Goal: Check status: Check status

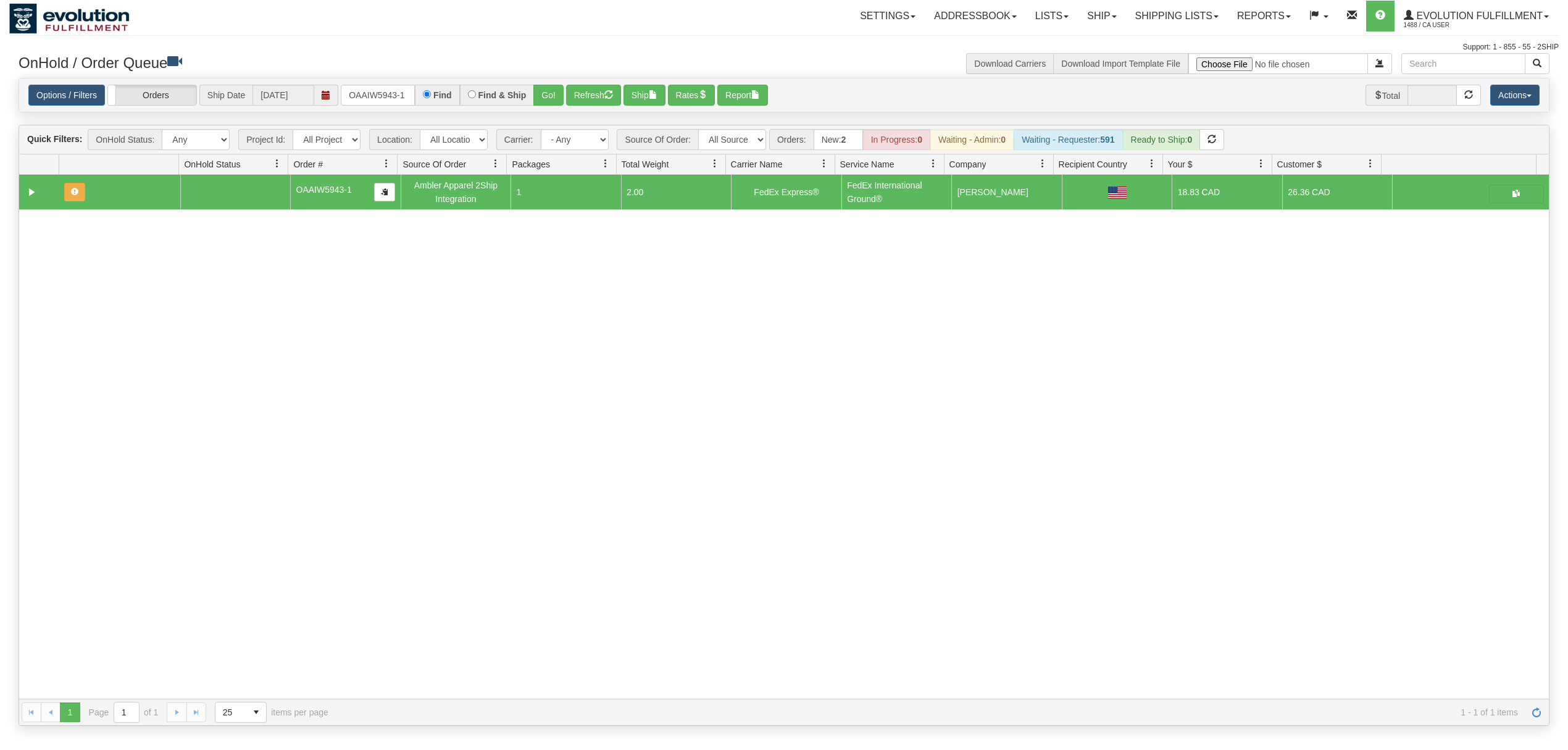
click at [386, 97] on input "OAAIW5943-1" at bounding box center [378, 95] width 74 height 21
type input "17262428"
click at [546, 105] on button "Go!" at bounding box center [548, 95] width 31 height 21
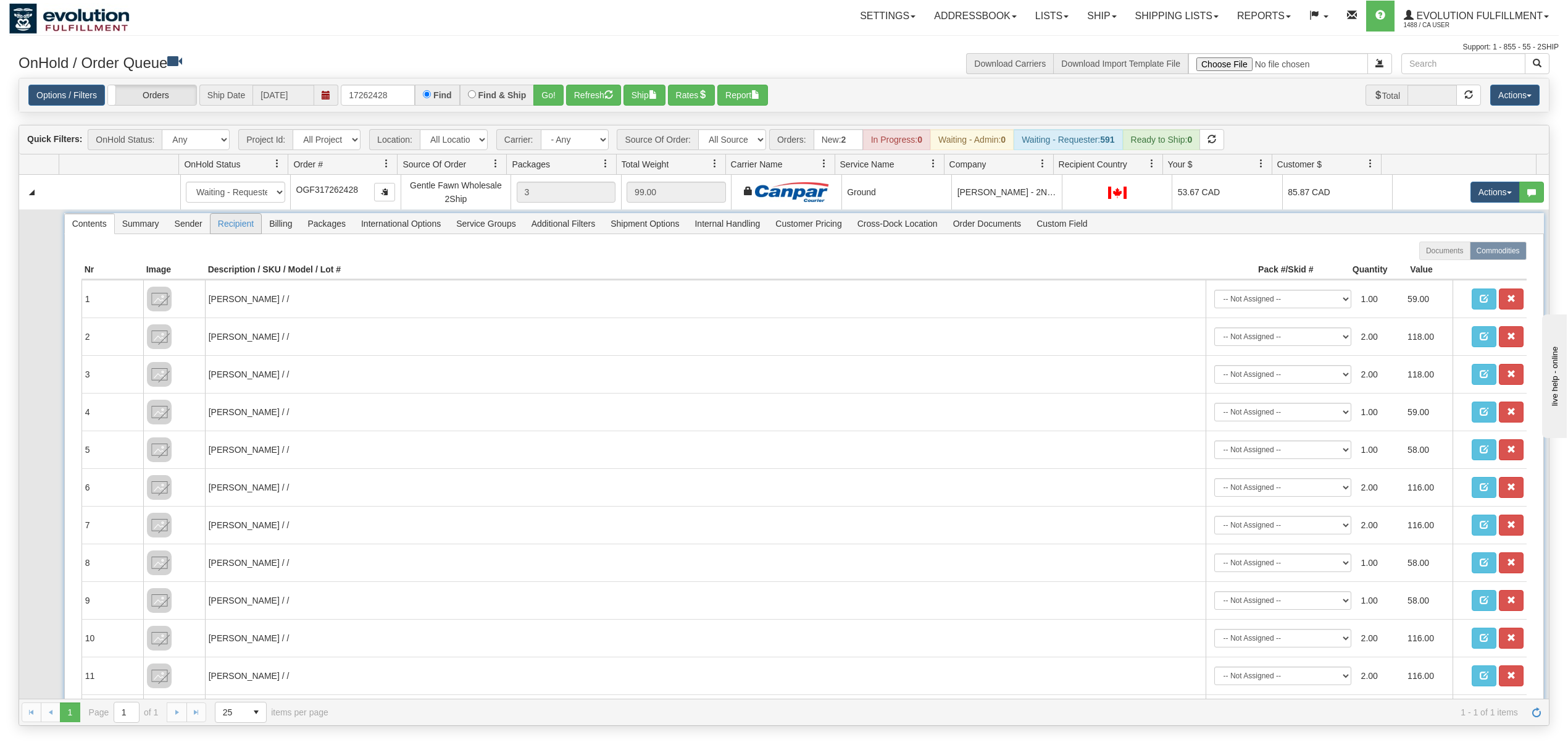
click at [232, 226] on span "Recipient" at bounding box center [235, 224] width 50 height 20
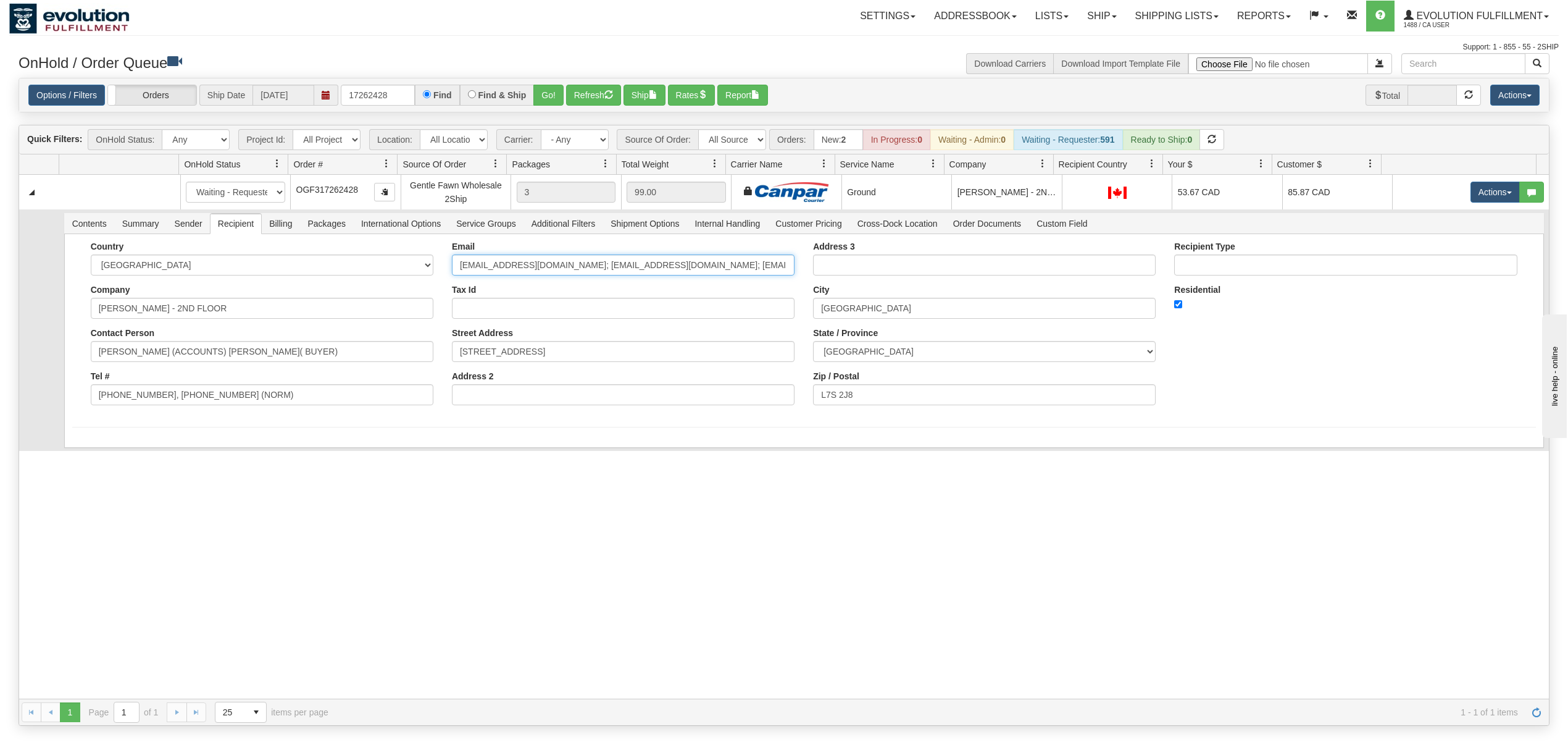
drag, startPoint x: 562, startPoint y: 266, endPoint x: 869, endPoint y: 272, distance: 307.1
click at [837, 272] on div "Country [GEOGRAPHIC_DATA] [GEOGRAPHIC_DATA] [GEOGRAPHIC_DATA] [GEOGRAPHIC_DATA]…" at bounding box center [804, 328] width 1464 height 173
type input "[EMAIL_ADDRESS][DOMAIN_NAME]"
drag, startPoint x: 273, startPoint y: 409, endPoint x: 225, endPoint y: 407, distance: 48.0
click at [213, 407] on div "Country [GEOGRAPHIC_DATA] [GEOGRAPHIC_DATA] [GEOGRAPHIC_DATA] [GEOGRAPHIC_DATA]…" at bounding box center [262, 328] width 361 height 173
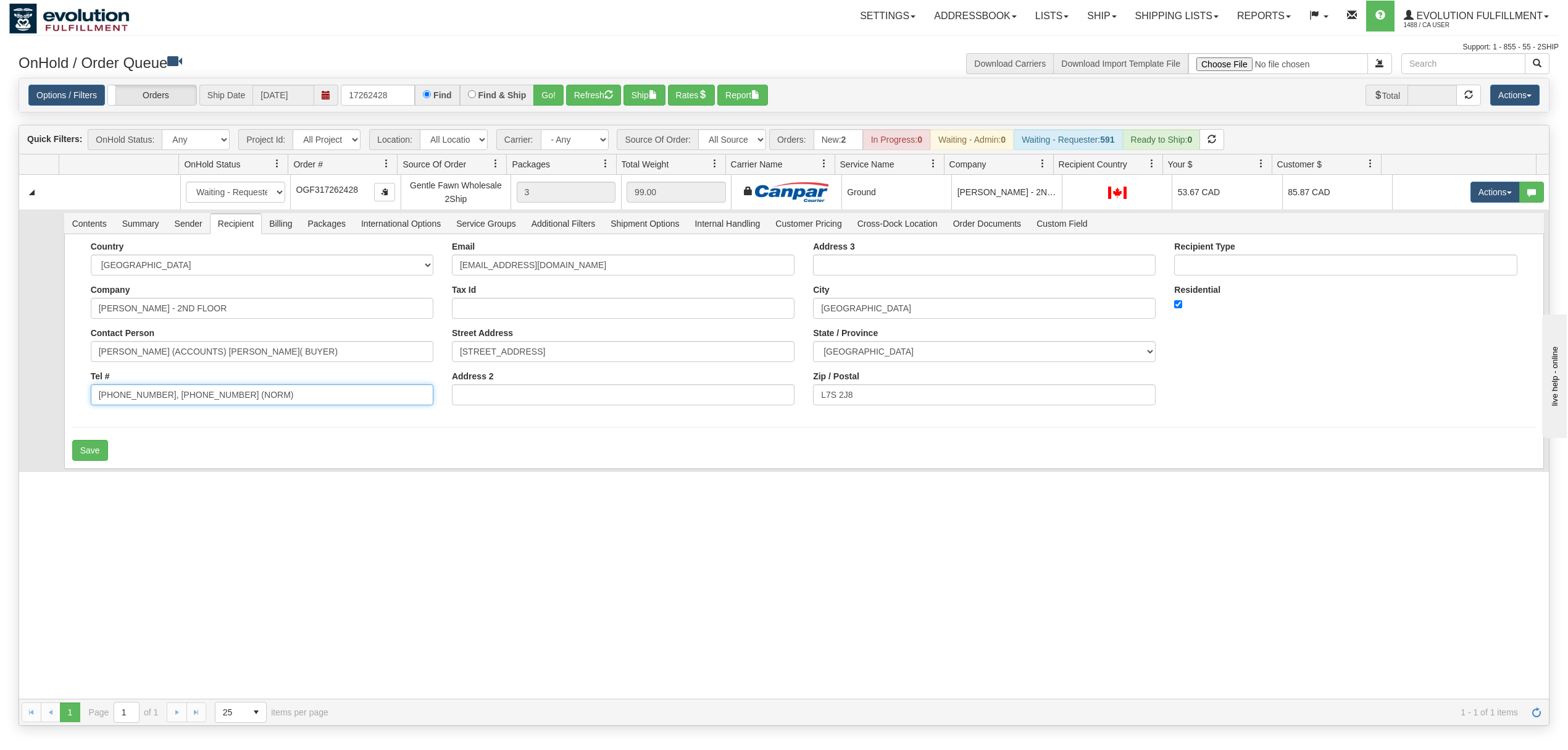
click at [294, 397] on input "[PHONE_NUMBER], [PHONE_NUMBER] (NORM)" at bounding box center [262, 395] width 342 height 21
drag, startPoint x: 292, startPoint y: 397, endPoint x: 153, endPoint y: 399, distance: 139.0
click at [153, 399] on input "[PHONE_NUMBER], [PHONE_NUMBER] (NORM)" at bounding box center [262, 395] width 342 height 21
type input "[PHONE_NUMBER]"
drag, startPoint x: 336, startPoint y: 360, endPoint x: 161, endPoint y: 388, distance: 177.2
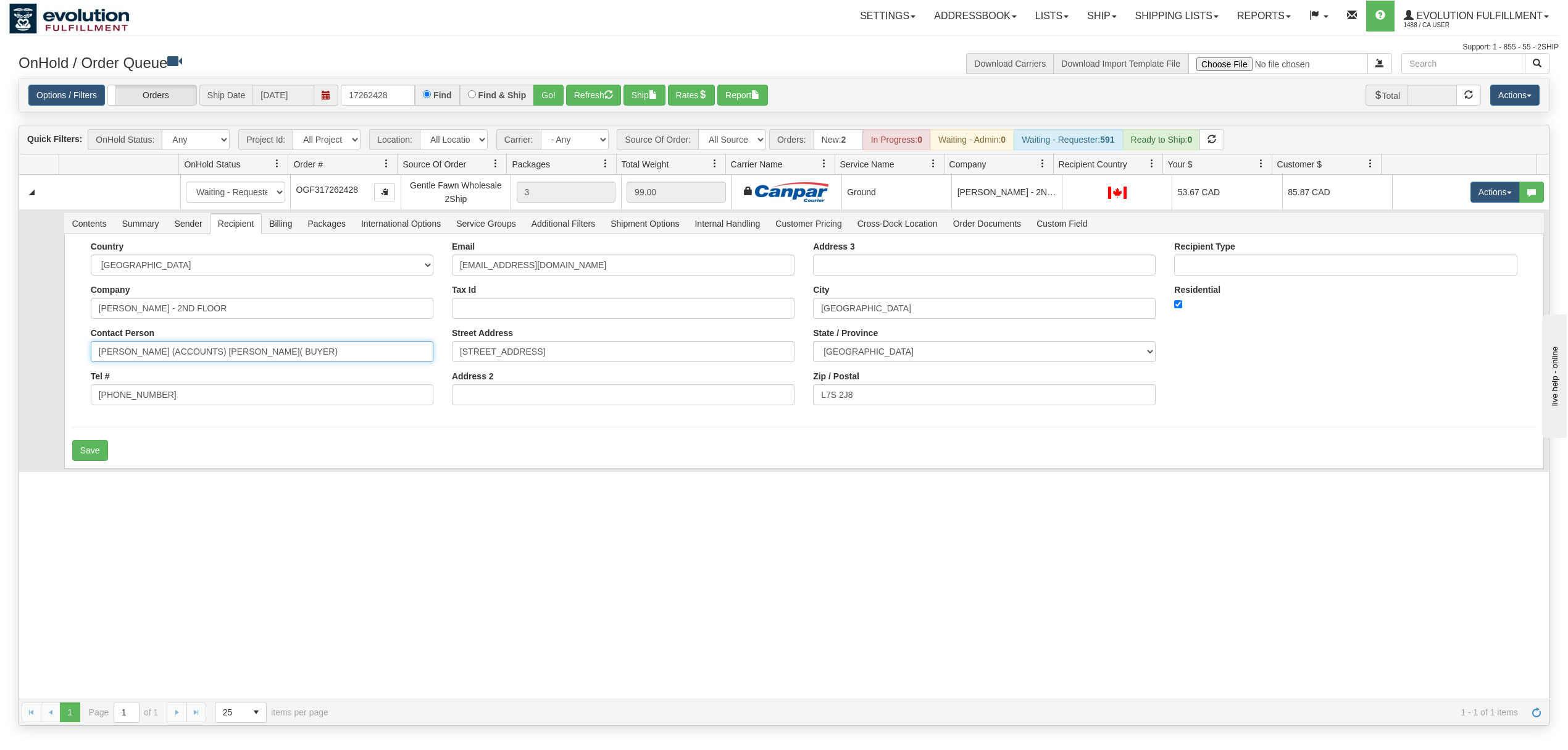
click at [161, 388] on div "Country [GEOGRAPHIC_DATA] [GEOGRAPHIC_DATA] [GEOGRAPHIC_DATA] [GEOGRAPHIC_DATA]…" at bounding box center [262, 328] width 361 height 173
type input "[PERSON_NAME]"
click at [107, 453] on button "Save" at bounding box center [90, 451] width 36 height 21
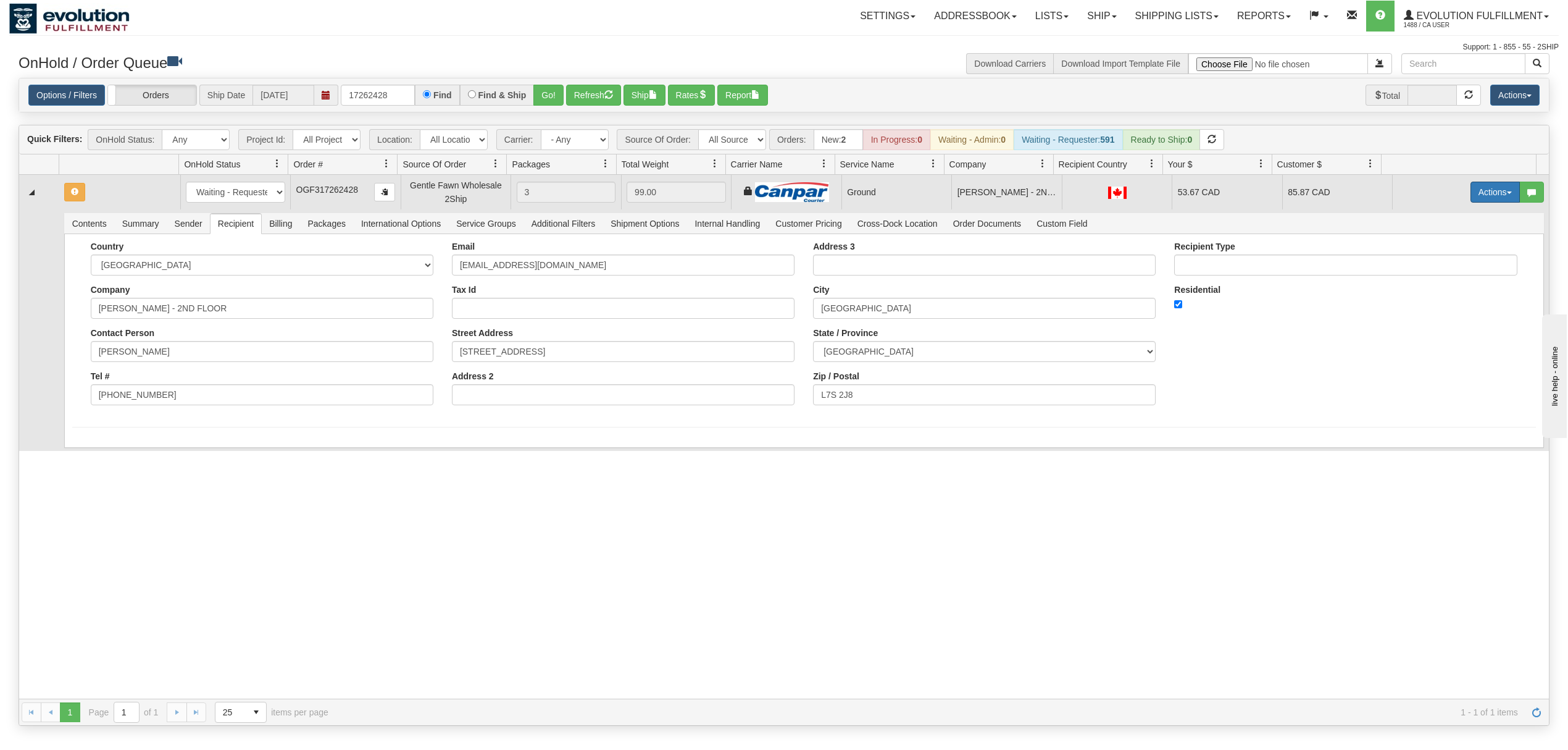
drag, startPoint x: 1460, startPoint y: 201, endPoint x: 1471, endPoint y: 200, distance: 11.0
click at [1471, 201] on button "Actions" at bounding box center [1496, 192] width 50 height 21
click at [1433, 267] on span at bounding box center [1437, 263] width 9 height 9
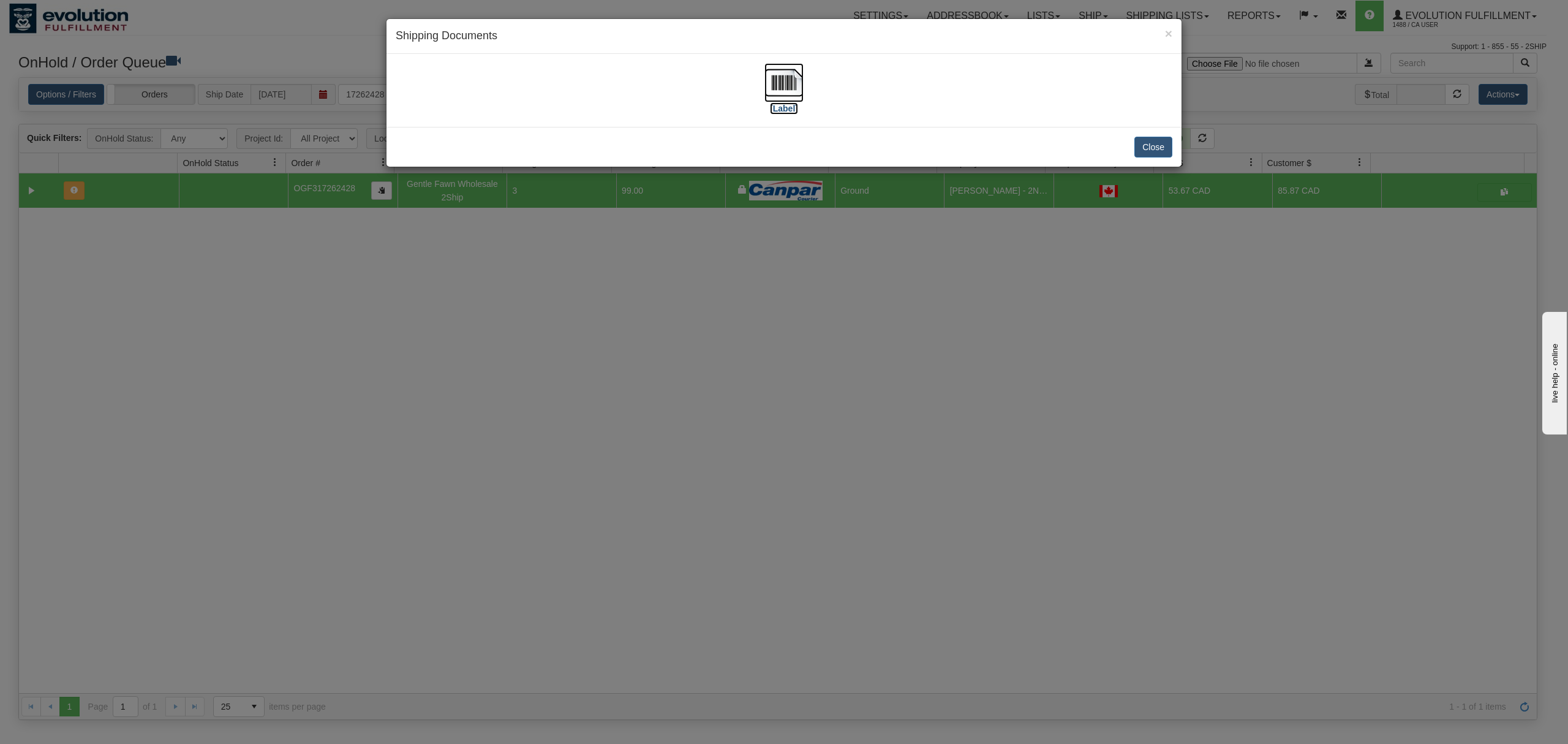
click at [780, 76] on img at bounding box center [784, 83] width 39 height 39
